Goal: Task Accomplishment & Management: Use online tool/utility

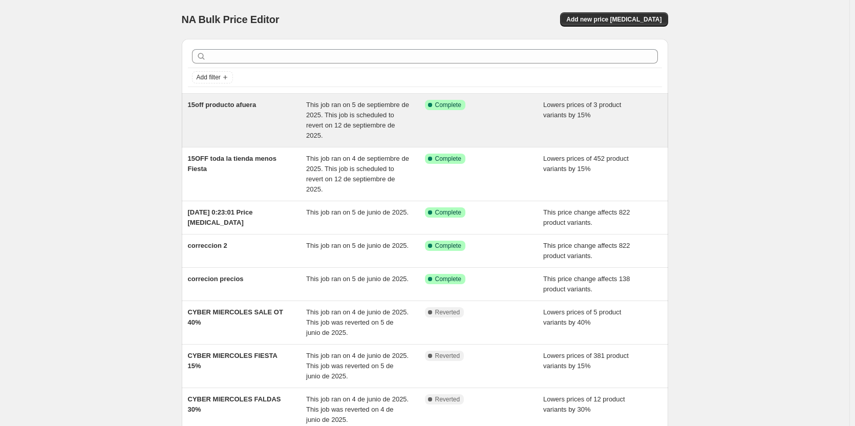
click at [251, 131] on div "15off producto afuera" at bounding box center [247, 120] width 119 height 41
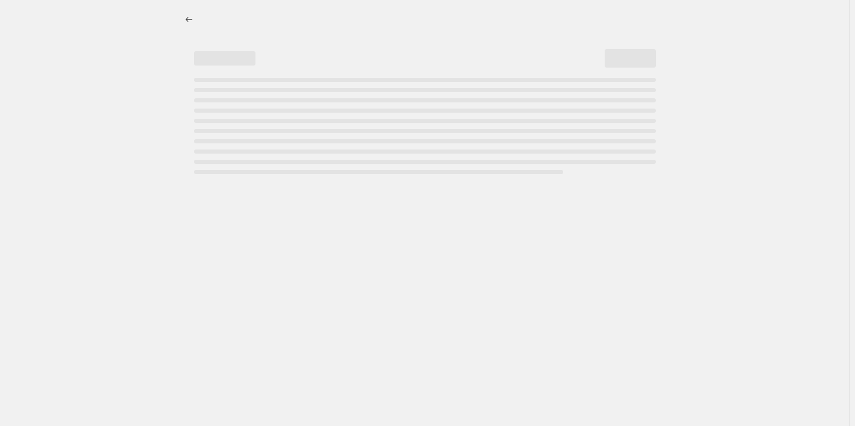
select select "percentage"
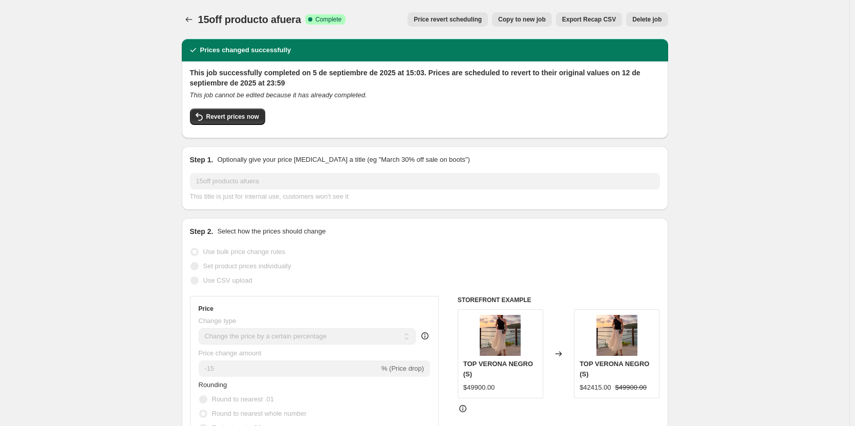
click at [455, 18] on span "Price revert scheduling" at bounding box center [448, 19] width 68 height 8
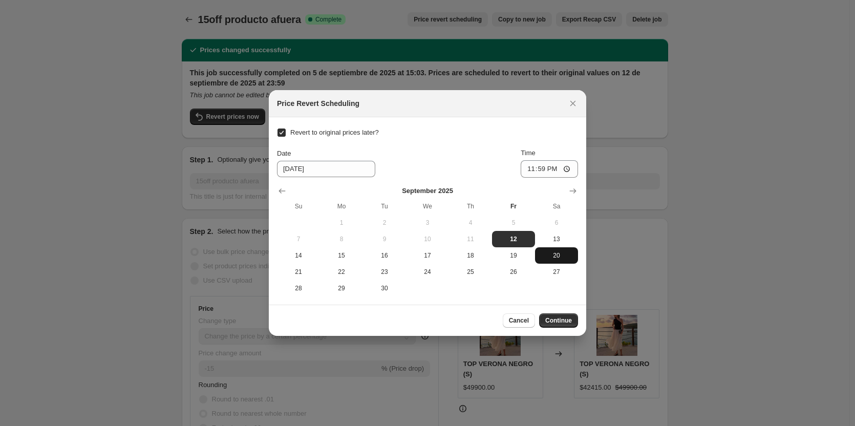
click at [565, 256] on span "20" at bounding box center [556, 255] width 35 height 8
type input "[DATE]"
click at [567, 320] on span "Continue" at bounding box center [558, 320] width 27 height 8
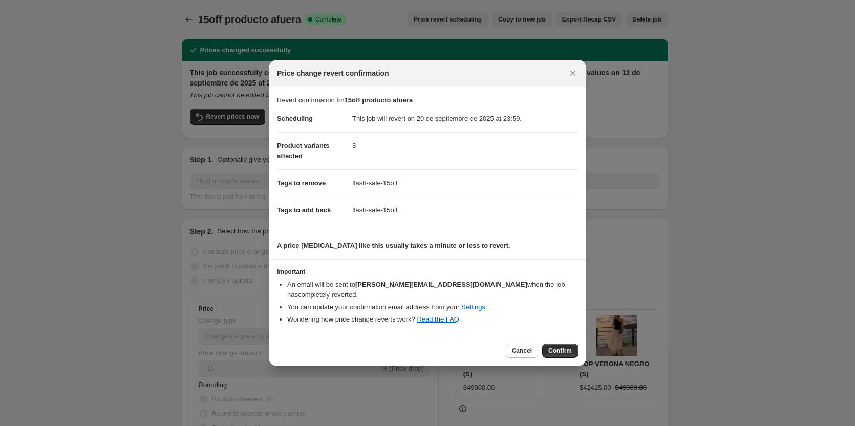
click at [563, 343] on button "Confirm" at bounding box center [560, 350] width 36 height 14
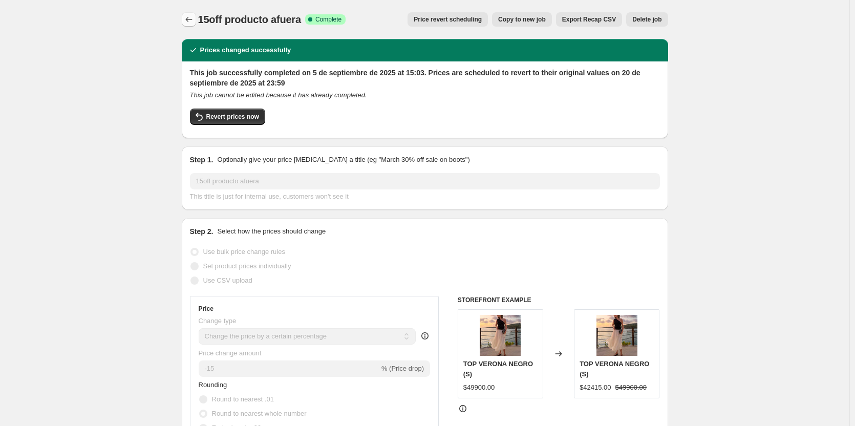
click at [193, 15] on icon "Price change jobs" at bounding box center [189, 19] width 10 height 10
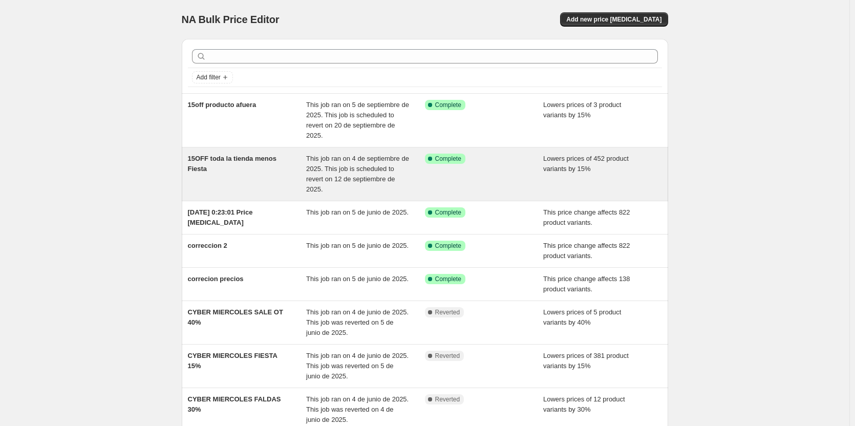
click at [232, 161] on span "15OFF toda la tienda menos Fiesta" at bounding box center [232, 164] width 89 height 18
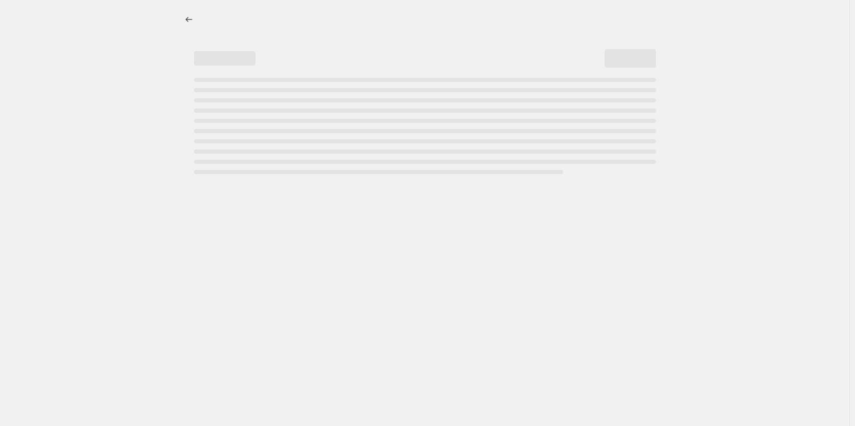
select select "percentage"
select select "collection"
select select "not_equal"
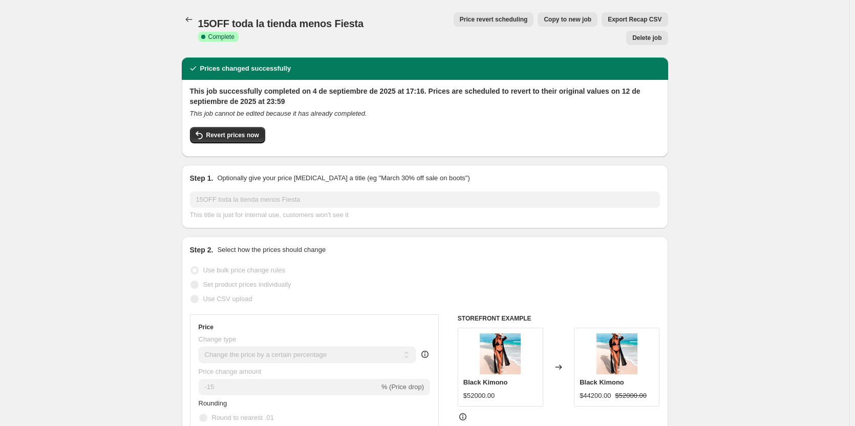
click at [460, 20] on span "Price revert scheduling" at bounding box center [494, 19] width 68 height 8
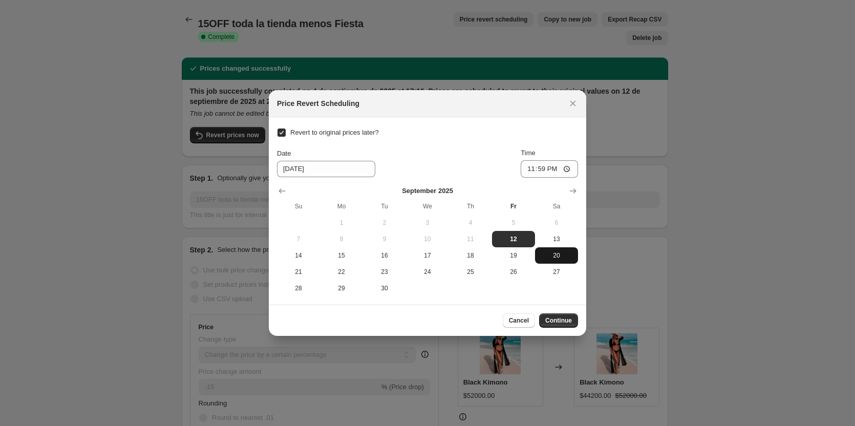
click at [558, 255] on span "20" at bounding box center [556, 255] width 35 height 8
type input "[DATE]"
click at [557, 322] on span "Continue" at bounding box center [558, 320] width 27 height 8
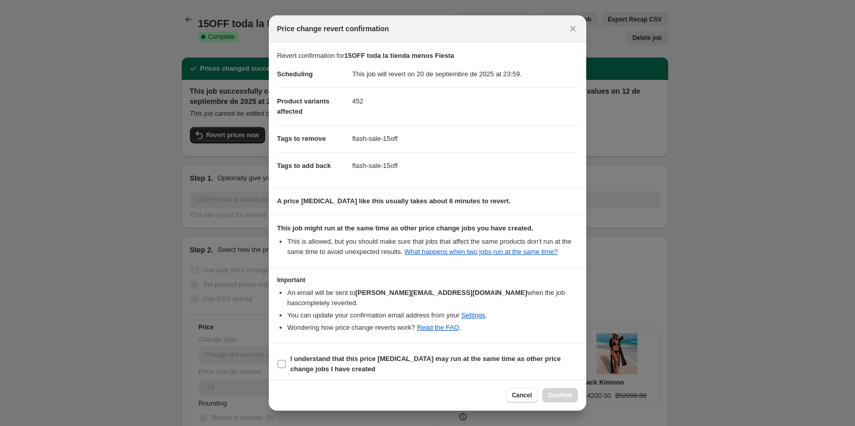
click at [300, 355] on b "I understand that this price [MEDICAL_DATA] may run at the same time as other p…" at bounding box center [425, 364] width 270 height 18
click at [286, 360] on input "I understand that this price [MEDICAL_DATA] may run at the same time as other p…" at bounding box center [281, 364] width 8 height 8
checkbox input "true"
click at [556, 388] on button "Confirm" at bounding box center [560, 395] width 36 height 14
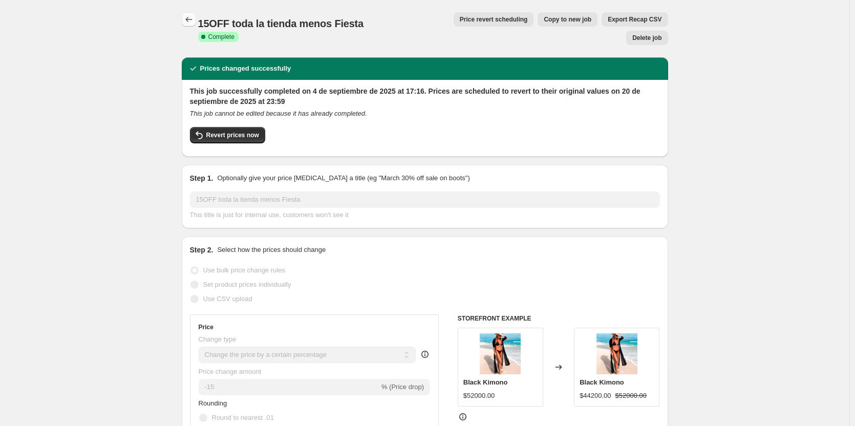
click at [192, 24] on icon "Price change jobs" at bounding box center [189, 19] width 10 height 10
